Goal: Navigation & Orientation: Find specific page/section

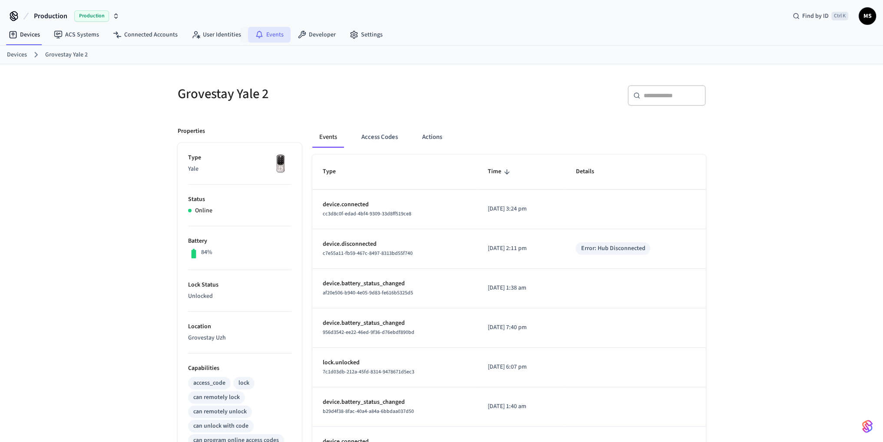
click at [266, 32] on link "Events" at bounding box center [269, 35] width 43 height 16
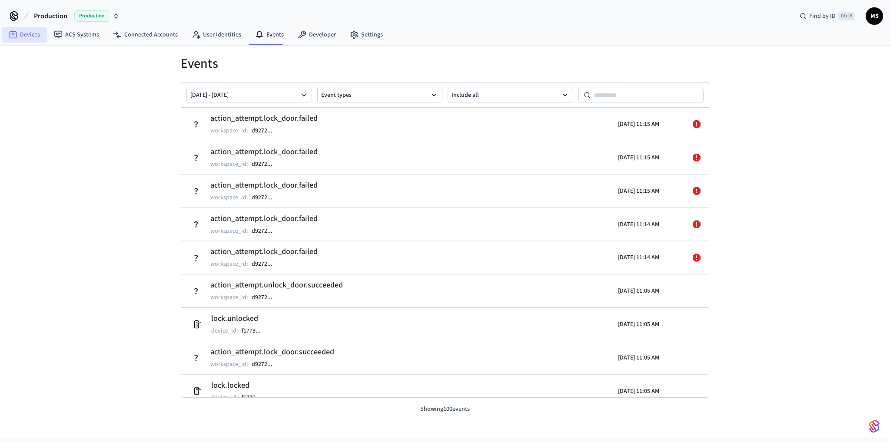
click at [39, 33] on link "Devices" at bounding box center [24, 35] width 45 height 16
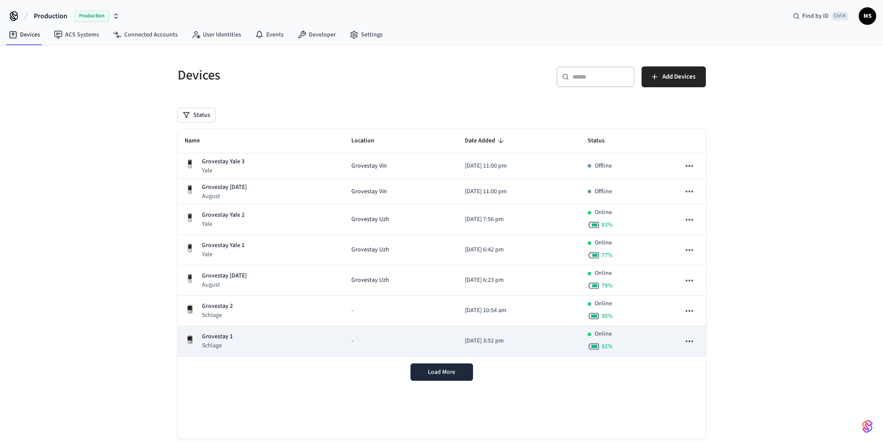
click at [242, 349] on div "Grovestay 1 Schlage" at bounding box center [261, 341] width 153 height 18
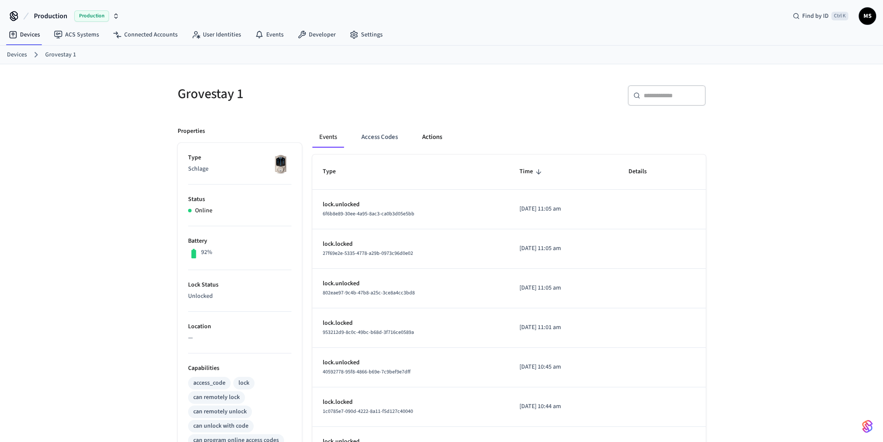
click at [428, 138] on button "Actions" at bounding box center [432, 137] width 34 height 21
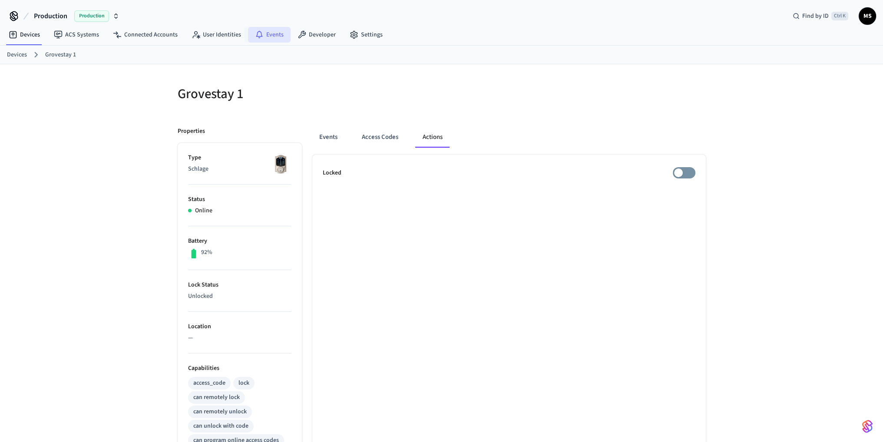
click at [269, 37] on link "Events" at bounding box center [269, 35] width 43 height 16
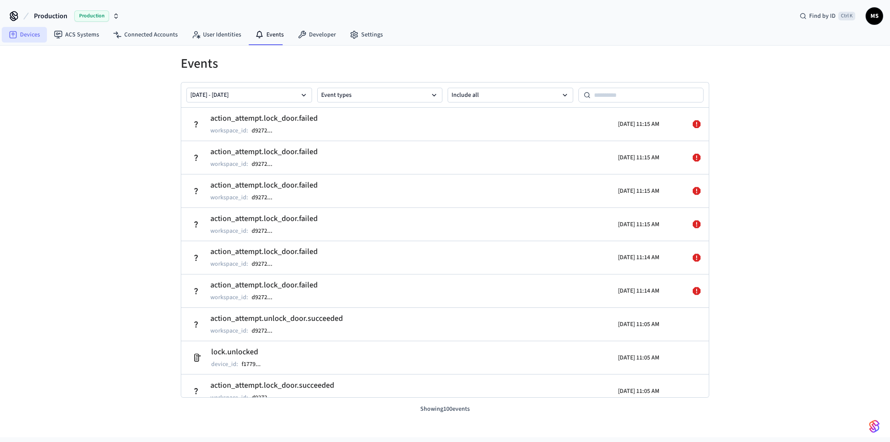
click at [30, 39] on link "Devices" at bounding box center [24, 35] width 45 height 16
